Goal: Use online tool/utility: Utilize a website feature to perform a specific function

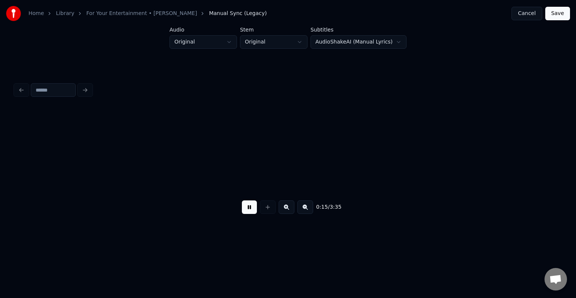
scroll to position [329, 0]
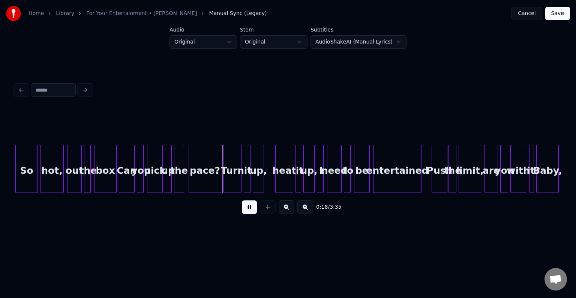
click at [248, 212] on button at bounding box center [249, 207] width 15 height 14
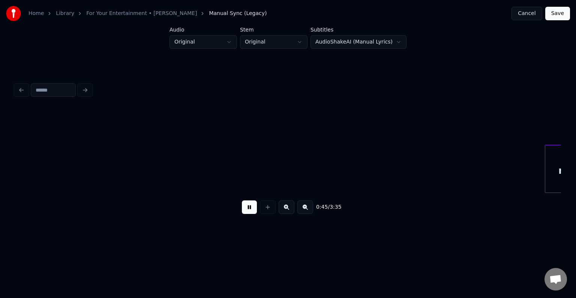
scroll to position [0, 2499]
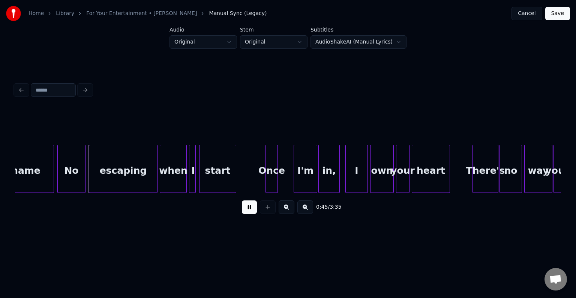
click at [248, 211] on button at bounding box center [249, 207] width 15 height 14
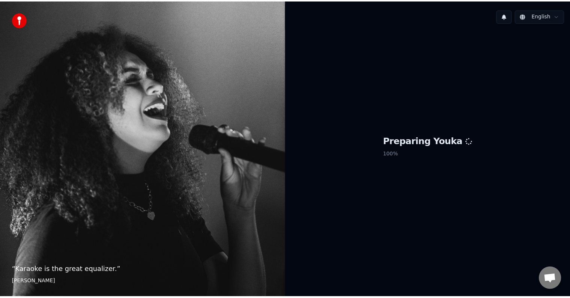
scroll to position [329, 0]
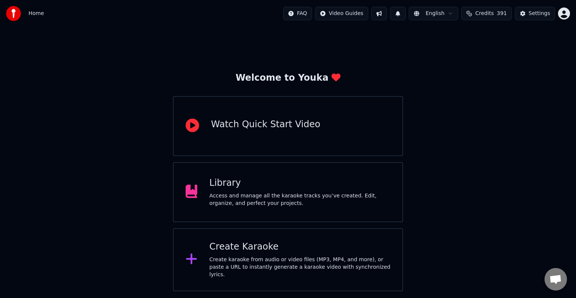
click at [306, 182] on div "Library" at bounding box center [299, 183] width 181 height 12
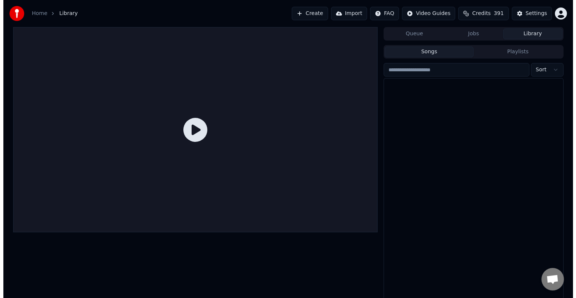
scroll to position [528, 0]
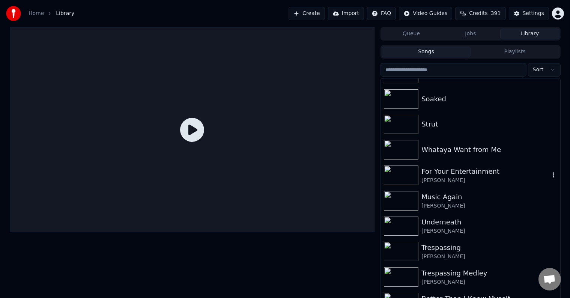
click at [512, 173] on div "For Your Entertainment" at bounding box center [485, 171] width 128 height 11
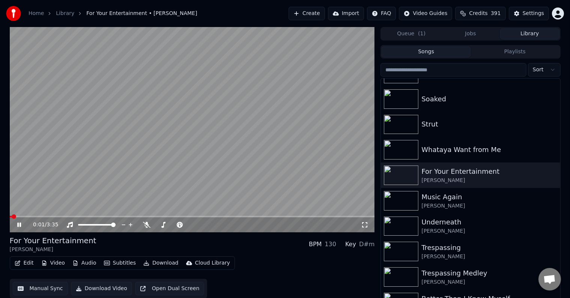
click at [17, 224] on icon at bounding box center [25, 225] width 18 height 6
click at [22, 264] on button "Edit" at bounding box center [24, 263] width 25 height 11
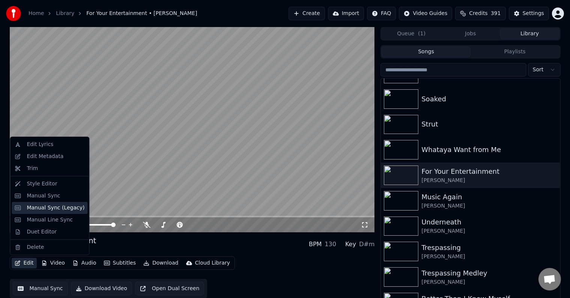
click at [46, 212] on div "Manual Sync (Legacy)" at bounding box center [50, 208] width 76 height 12
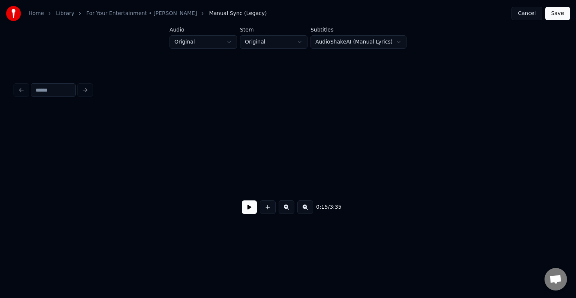
scroll to position [0, 851]
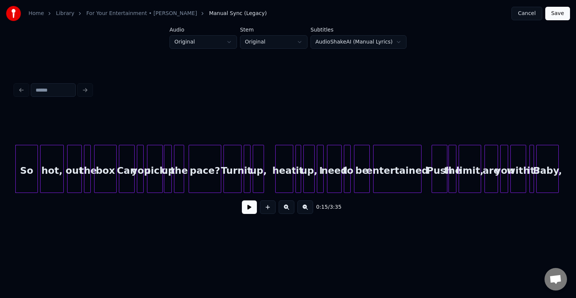
click at [247, 214] on button at bounding box center [249, 207] width 15 height 14
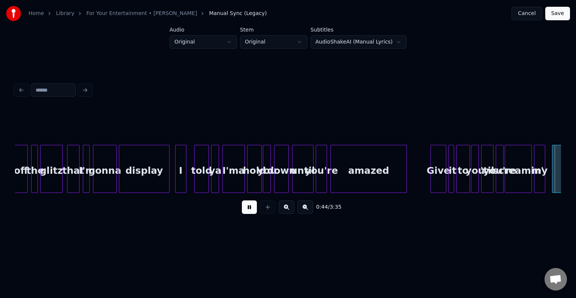
scroll to position [0, 2490]
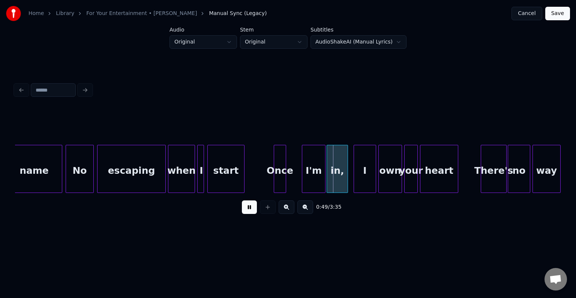
click at [247, 214] on button at bounding box center [249, 207] width 15 height 14
click at [275, 181] on div at bounding box center [275, 168] width 2 height 47
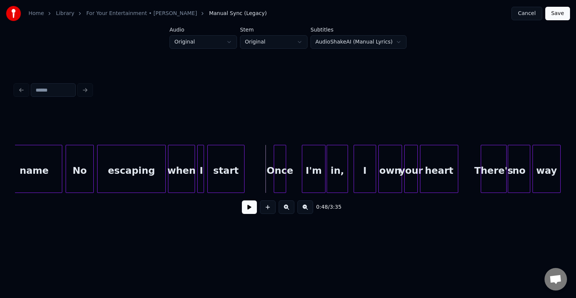
click at [245, 209] on button at bounding box center [249, 207] width 15 height 14
click at [297, 176] on div at bounding box center [297, 168] width 2 height 47
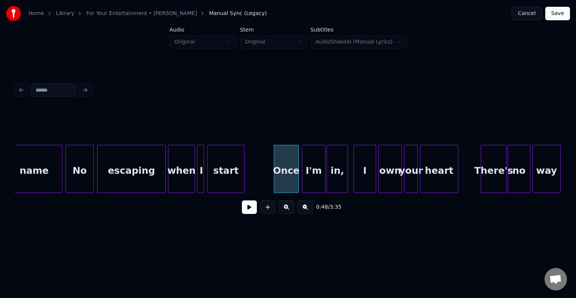
click at [250, 206] on button at bounding box center [249, 207] width 15 height 14
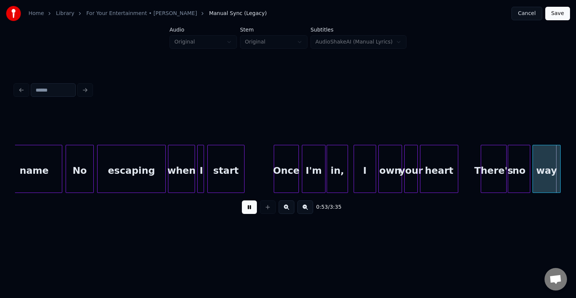
scroll to position [0, 3037]
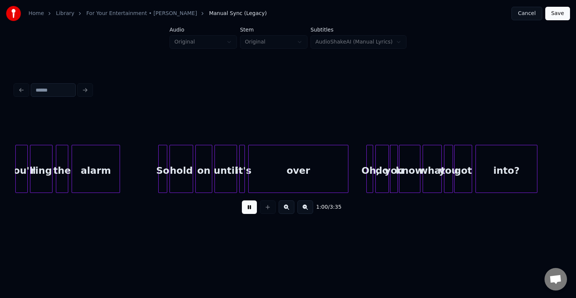
click at [250, 206] on button at bounding box center [249, 207] width 15 height 14
click at [281, 170] on div "over" at bounding box center [298, 170] width 99 height 51
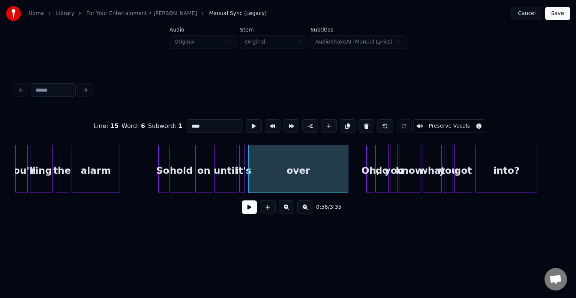
click at [250, 211] on button at bounding box center [249, 207] width 15 height 14
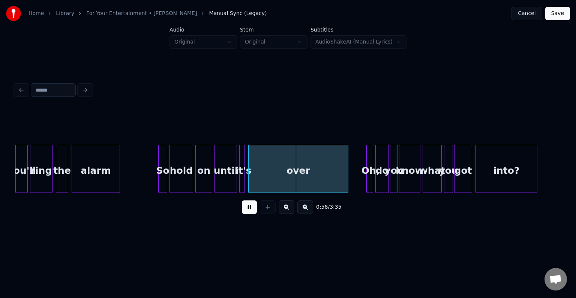
click at [250, 211] on button at bounding box center [249, 207] width 15 height 14
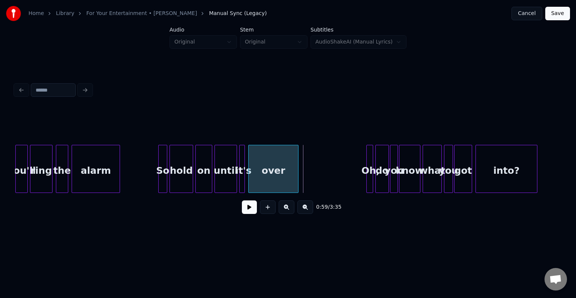
click at [298, 186] on div at bounding box center [297, 168] width 2 height 47
click at [332, 182] on div at bounding box center [333, 168] width 2 height 47
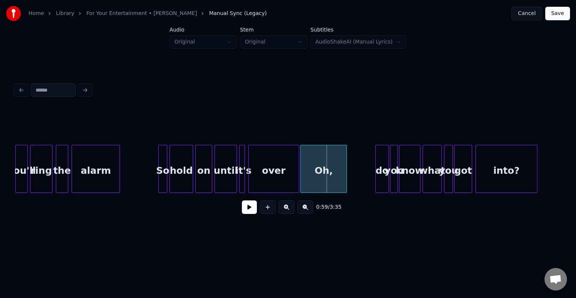
click at [326, 179] on div "Oh," at bounding box center [324, 170] width 46 height 51
click at [287, 180] on div "over" at bounding box center [274, 170] width 50 height 51
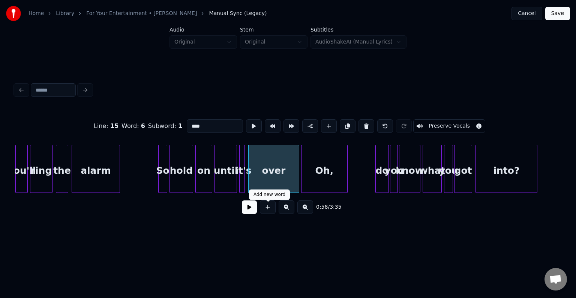
click at [243, 213] on button at bounding box center [249, 207] width 15 height 14
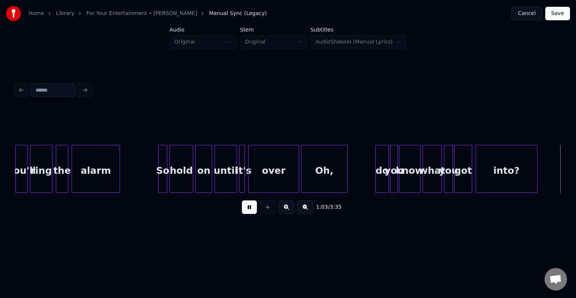
click at [243, 213] on button at bounding box center [249, 207] width 15 height 14
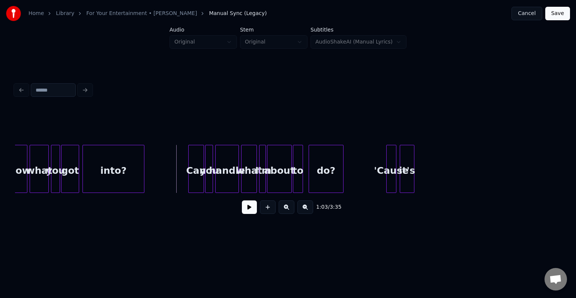
scroll to position [0, 3284]
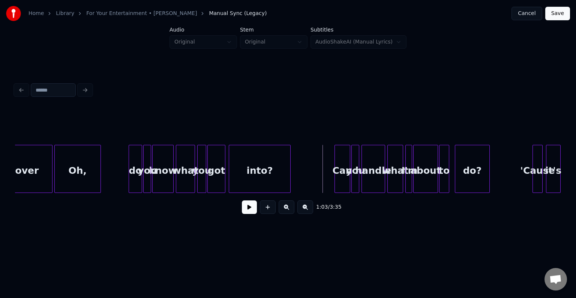
click at [36, 174] on div "over" at bounding box center [27, 170] width 50 height 51
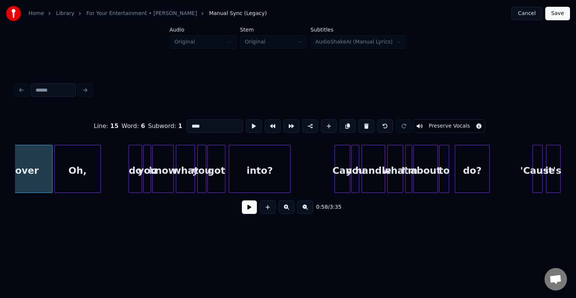
scroll to position [0, 3270]
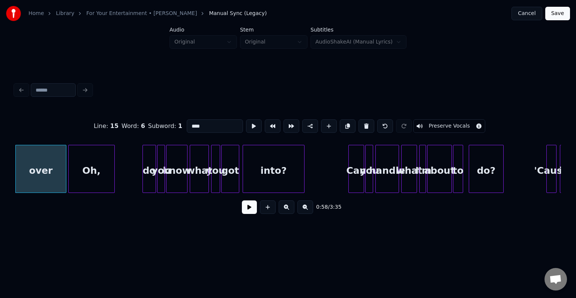
click at [249, 213] on button at bounding box center [249, 207] width 15 height 14
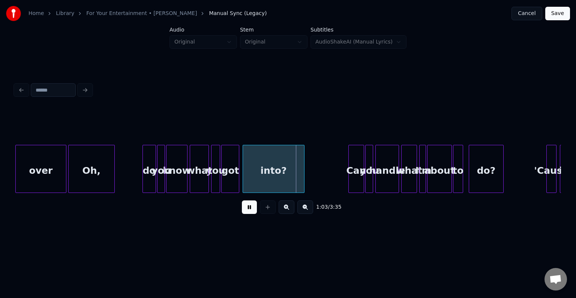
click at [253, 209] on button at bounding box center [249, 207] width 15 height 14
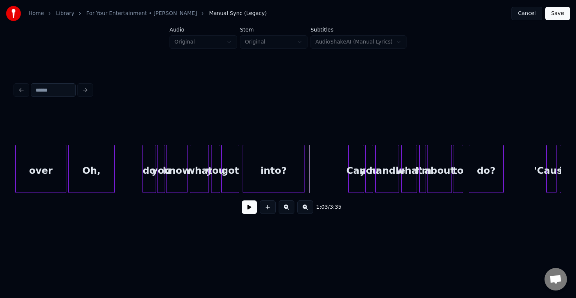
click at [228, 167] on div "got" at bounding box center [230, 170] width 17 height 51
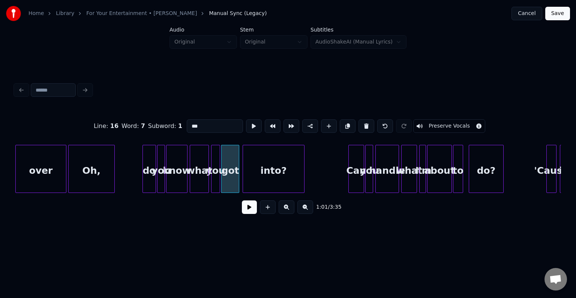
click at [248, 206] on button at bounding box center [249, 207] width 15 height 14
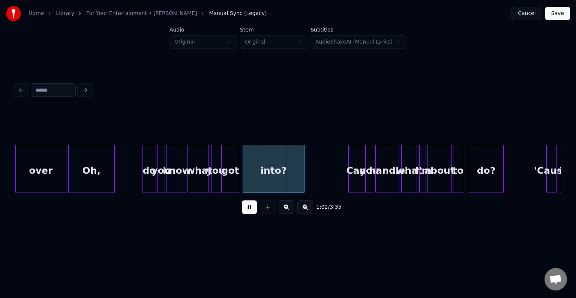
click at [247, 207] on button at bounding box center [249, 207] width 15 height 14
click at [230, 176] on div at bounding box center [230, 168] width 2 height 47
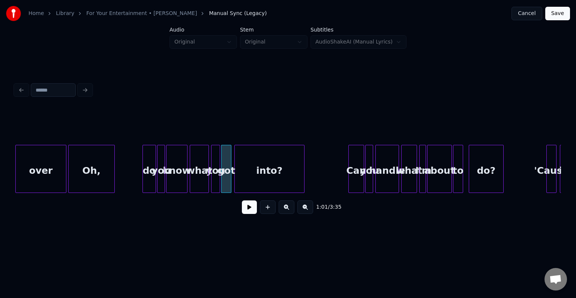
click at [236, 180] on div at bounding box center [236, 168] width 2 height 47
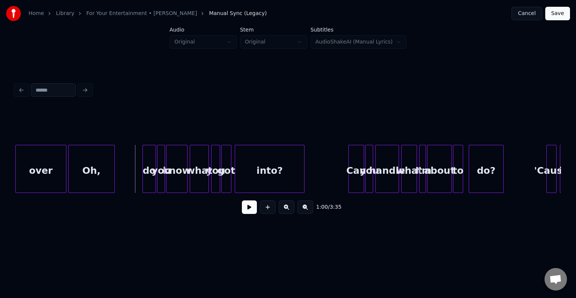
click at [247, 209] on button at bounding box center [249, 207] width 15 height 14
click at [213, 172] on div at bounding box center [213, 168] width 2 height 47
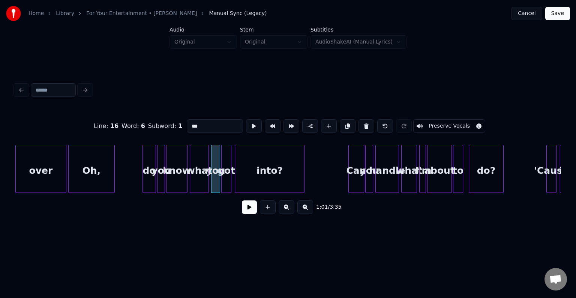
click at [247, 206] on button at bounding box center [249, 207] width 15 height 14
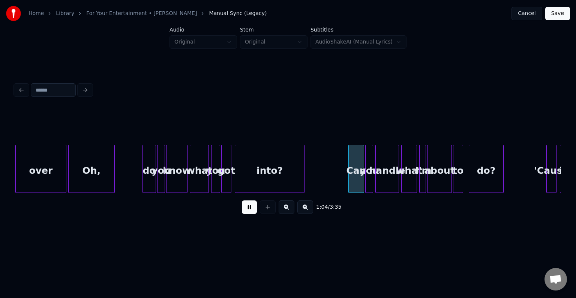
click at [247, 206] on button at bounding box center [249, 207] width 15 height 14
click at [254, 179] on div "into?" at bounding box center [269, 170] width 69 height 51
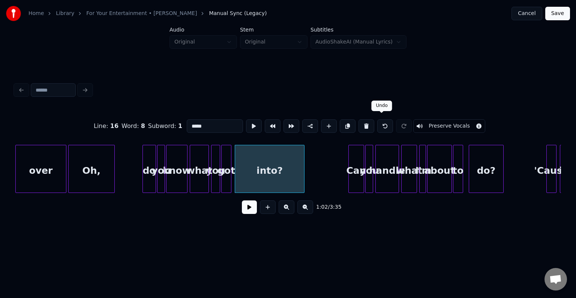
click at [381, 125] on button at bounding box center [386, 126] width 16 height 14
type input "***"
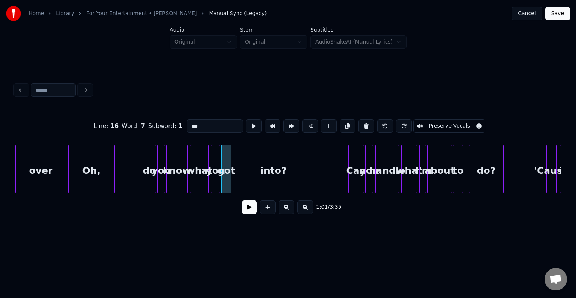
click at [381, 125] on button at bounding box center [386, 126] width 16 height 14
click at [250, 213] on button at bounding box center [249, 207] width 15 height 14
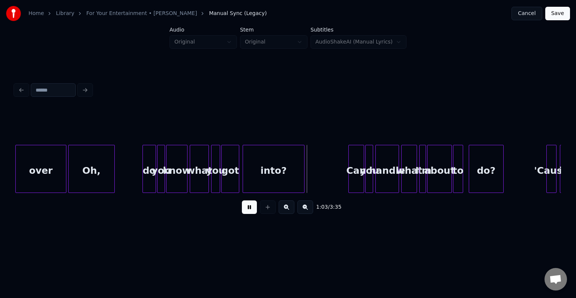
click at [231, 170] on div "got" at bounding box center [230, 170] width 17 height 51
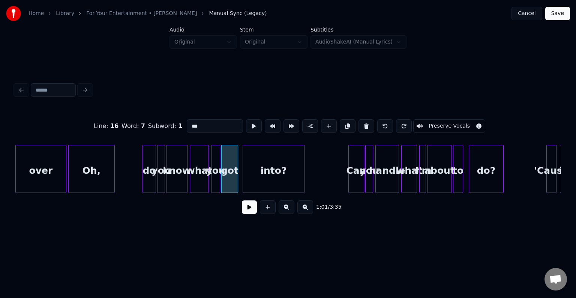
click at [236, 176] on div at bounding box center [237, 168] width 2 height 47
click at [242, 175] on div at bounding box center [242, 168] width 2 height 47
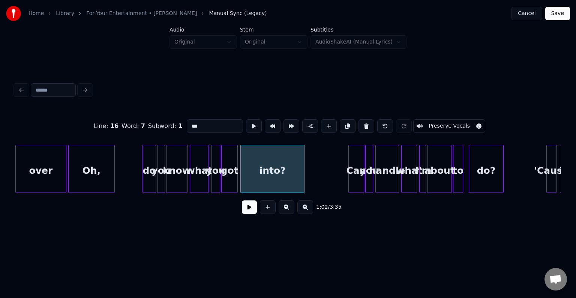
click at [250, 209] on button at bounding box center [249, 207] width 15 height 14
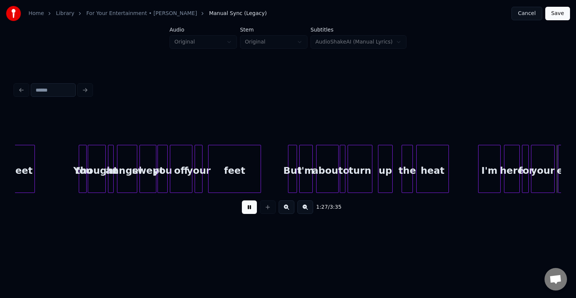
scroll to position [0, 4910]
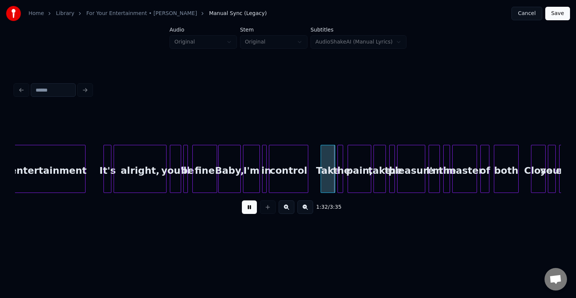
click at [250, 209] on button at bounding box center [249, 207] width 15 height 14
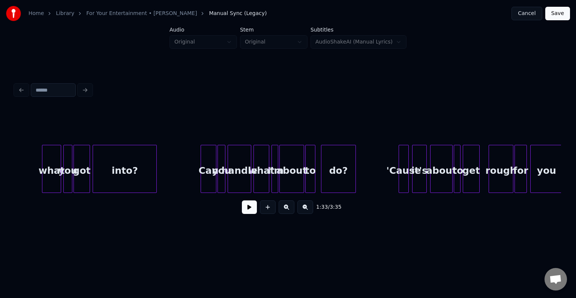
scroll to position [0, 3409]
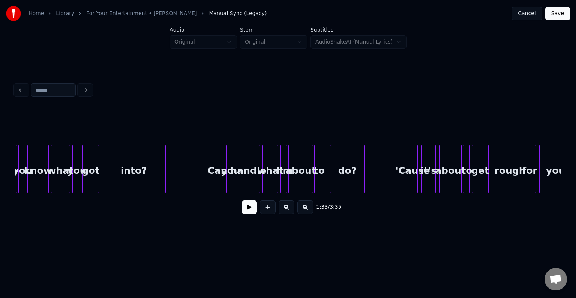
click at [43, 182] on div "know" at bounding box center [38, 170] width 21 height 51
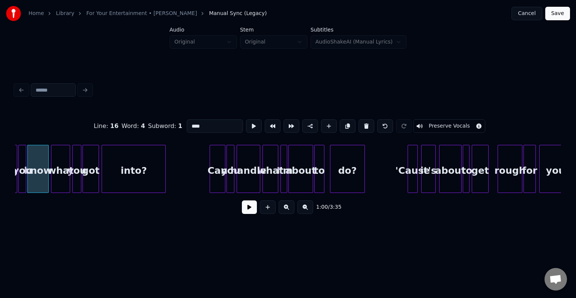
click at [248, 210] on button at bounding box center [249, 207] width 15 height 14
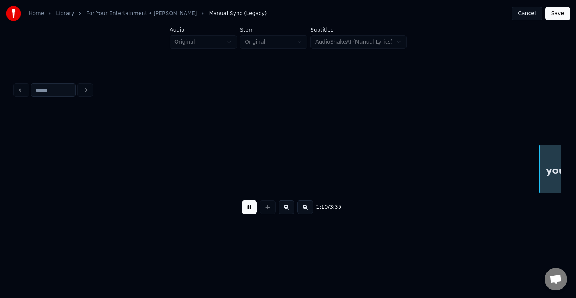
scroll to position [0, 3956]
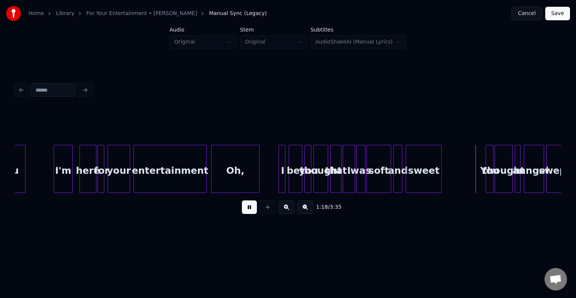
click at [248, 210] on button at bounding box center [249, 207] width 15 height 14
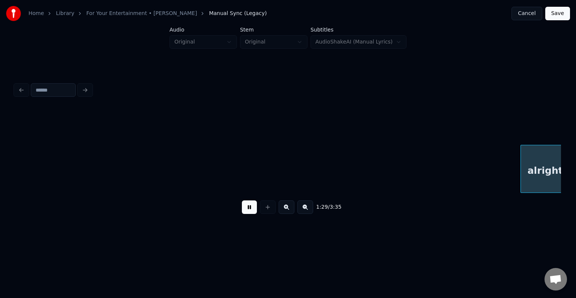
scroll to position [0, 5050]
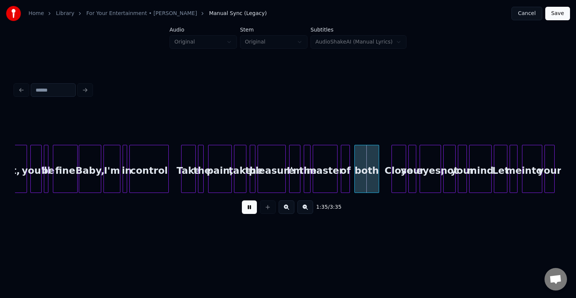
click at [247, 209] on button at bounding box center [249, 207] width 15 height 14
